Goal: Find contact information: Find contact information

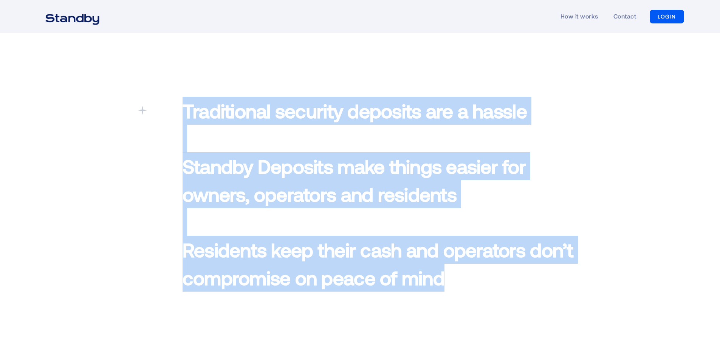
drag, startPoint x: 721, startPoint y: 169, endPoint x: 676, endPoint y: 339, distance: 176.2
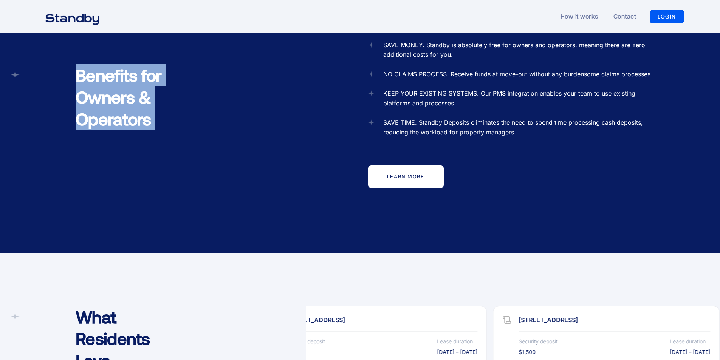
scroll to position [997, 0]
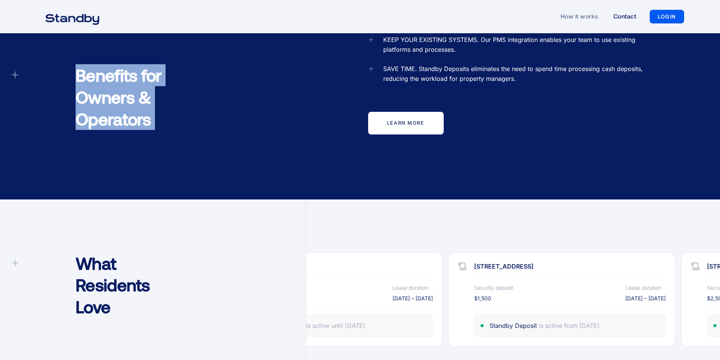
click at [622, 14] on link "Contact" at bounding box center [624, 16] width 23 height 35
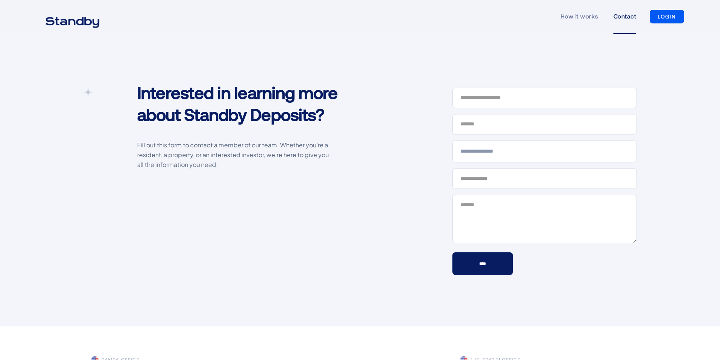
scroll to position [272, 0]
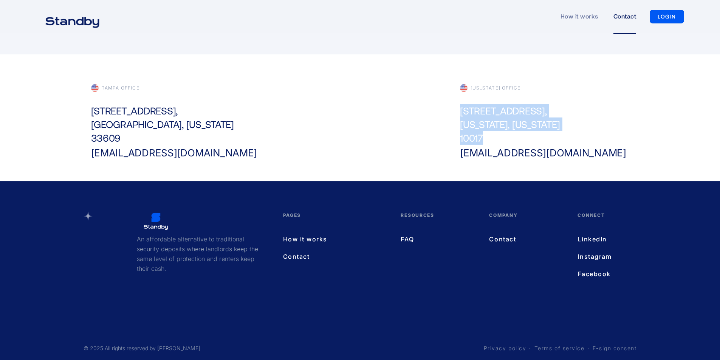
drag, startPoint x: 461, startPoint y: 107, endPoint x: 489, endPoint y: 135, distance: 40.1
click at [489, 135] on div "575 5th Avenue, New York, New York 10017" at bounding box center [510, 124] width 100 height 41
copy div "575 5th Avenue, New York, New York 10017"
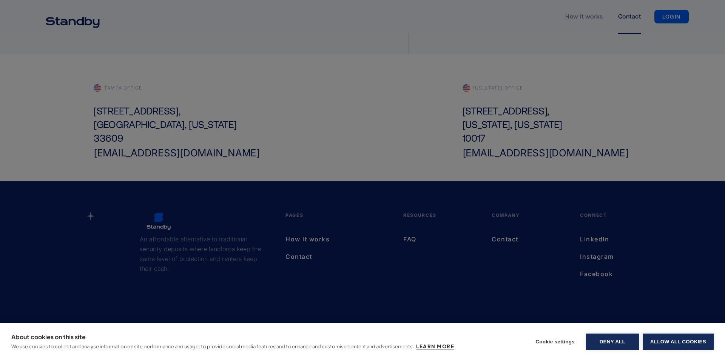
click at [185, 119] on div "About cookies on this site We use cookies to collect and analyse information on…" at bounding box center [362, 180] width 725 height 360
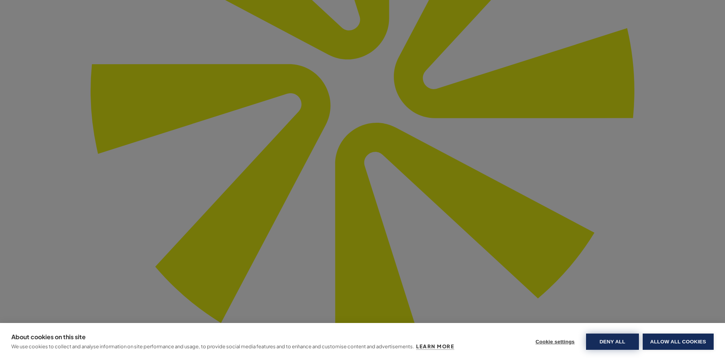
drag, startPoint x: 605, startPoint y: 348, endPoint x: 639, endPoint y: 344, distance: 33.9
click at [619, 355] on div "About cookies on this site We use cookies to collect and analyse information on…" at bounding box center [362, 341] width 725 height 37
drag, startPoint x: 656, startPoint y: 341, endPoint x: 652, endPoint y: 335, distance: 7.8
click at [656, 340] on button "Allow all cookies" at bounding box center [678, 342] width 71 height 16
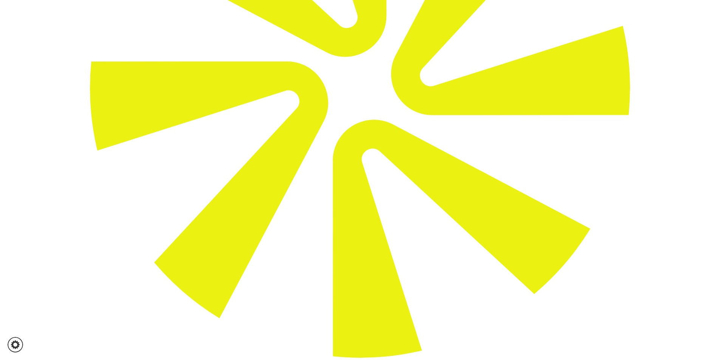
drag, startPoint x: 89, startPoint y: 109, endPoint x: 141, endPoint y: 90, distance: 55.2
copy div "500 N Westshore Blvd, Tampa, Florida 33609"
